Goal: Transaction & Acquisition: Purchase product/service

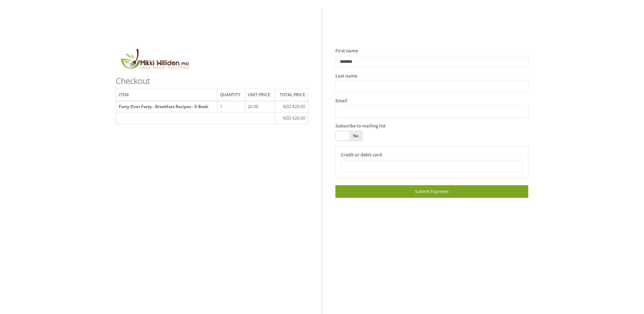
type input "*******"
type input "**********"
click at [345, 137] on span at bounding box center [342, 136] width 13 height 10
drag, startPoint x: 355, startPoint y: 136, endPoint x: 369, endPoint y: 136, distance: 14.3
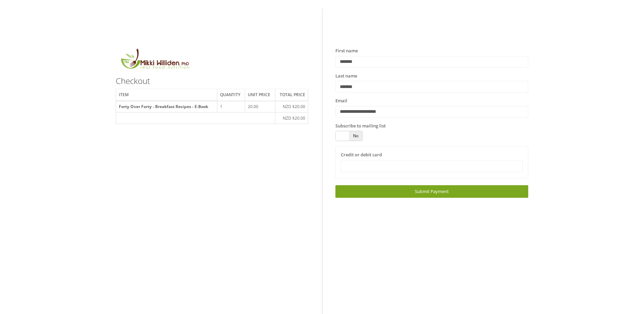
click at [368, 136] on div "Subscribe to mailing list Yes No" at bounding box center [432, 132] width 193 height 19
drag, startPoint x: 338, startPoint y: 132, endPoint x: 378, endPoint y: 144, distance: 41.5
click at [378, 144] on div "Subscribe to mailing list Yes No" at bounding box center [431, 135] width 203 height 24
drag, startPoint x: 358, startPoint y: 138, endPoint x: 373, endPoint y: 139, distance: 15.0
click at [373, 139] on div "Subscribe to mailing list Yes No" at bounding box center [432, 132] width 193 height 19
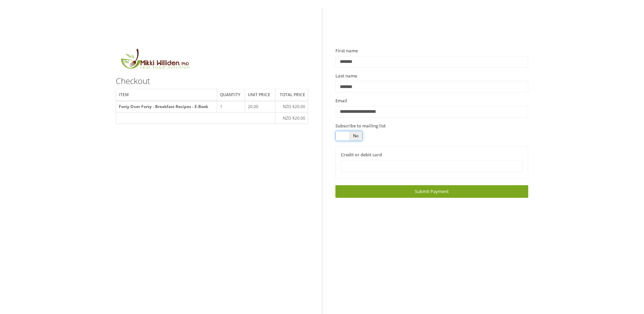
click at [343, 134] on span at bounding box center [342, 136] width 13 height 10
click at [343, 134] on span "Yes" at bounding box center [342, 136] width 13 height 10
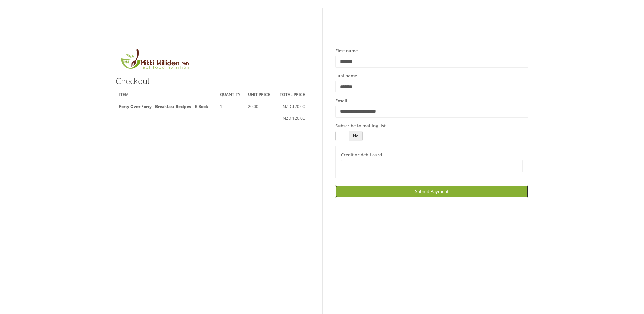
click at [459, 194] on link "Submit Payment" at bounding box center [432, 191] width 193 height 13
